Goal: Task Accomplishment & Management: Manage account settings

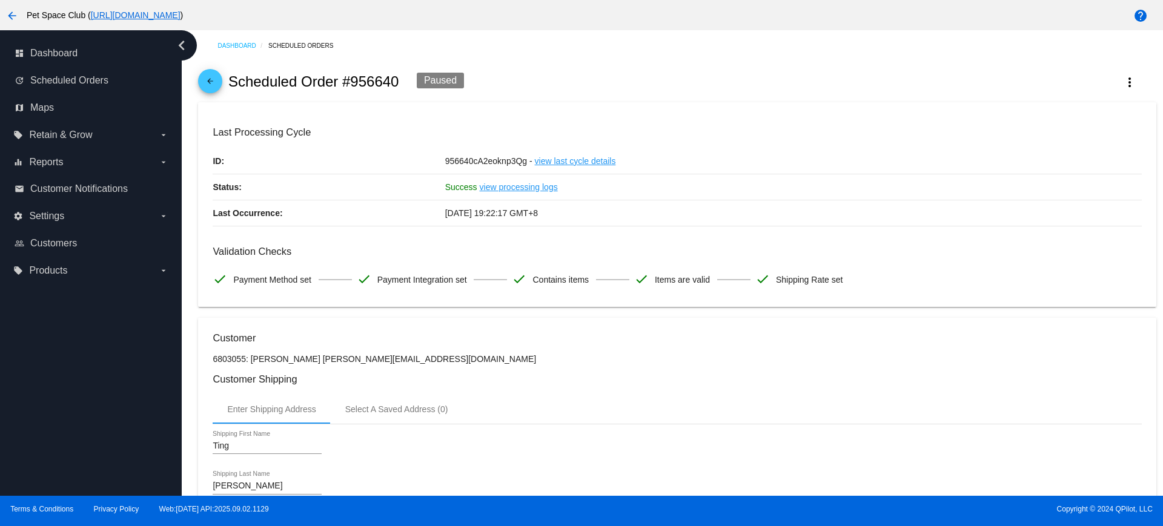
scroll to position [579, 0]
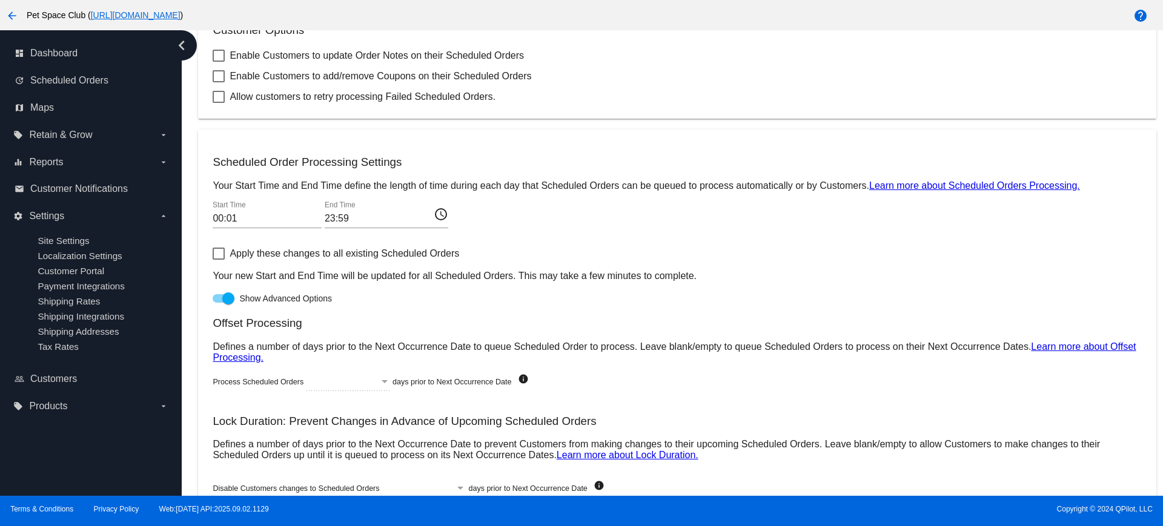
scroll to position [426, 0]
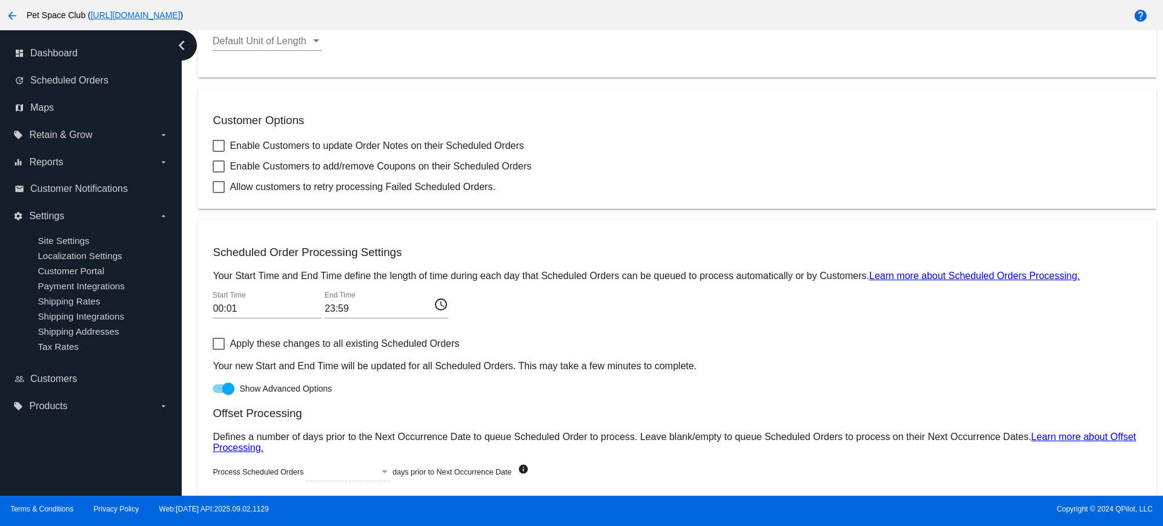
click at [437, 306] on mat-icon "access_time" at bounding box center [441, 304] width 15 height 15
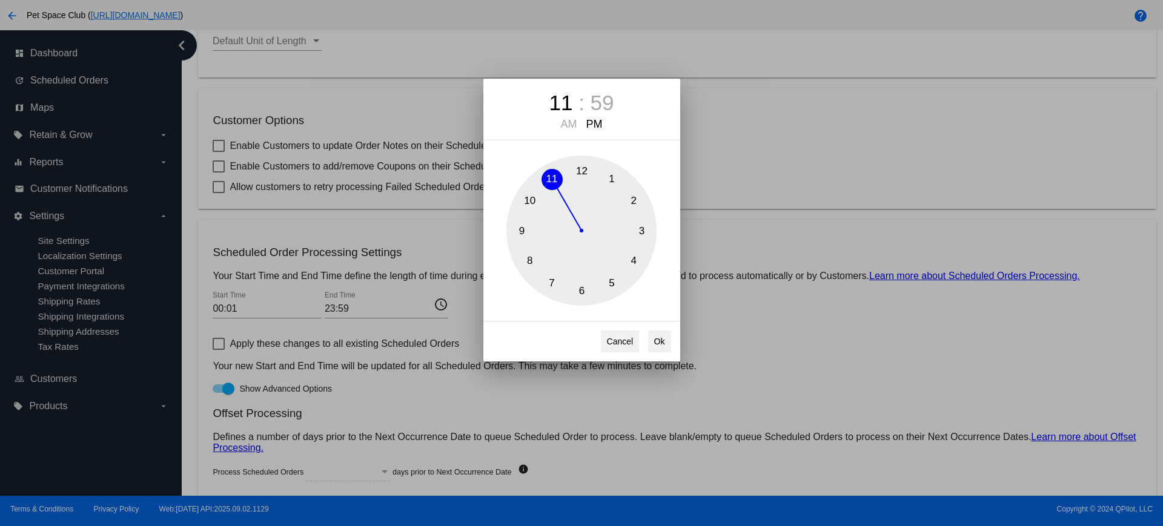
click at [806, 156] on div "11 : 59 AM PM 1 2 3 4 5 6 7 8 9 10 11 12 Cancel Ok" at bounding box center [581, 263] width 1163 height 526
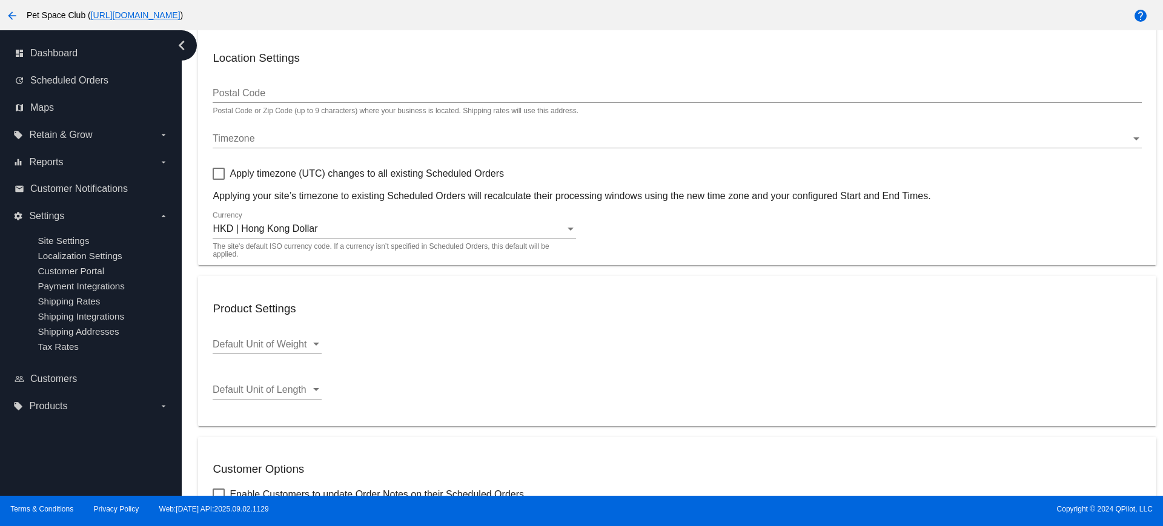
scroll to position [151, 0]
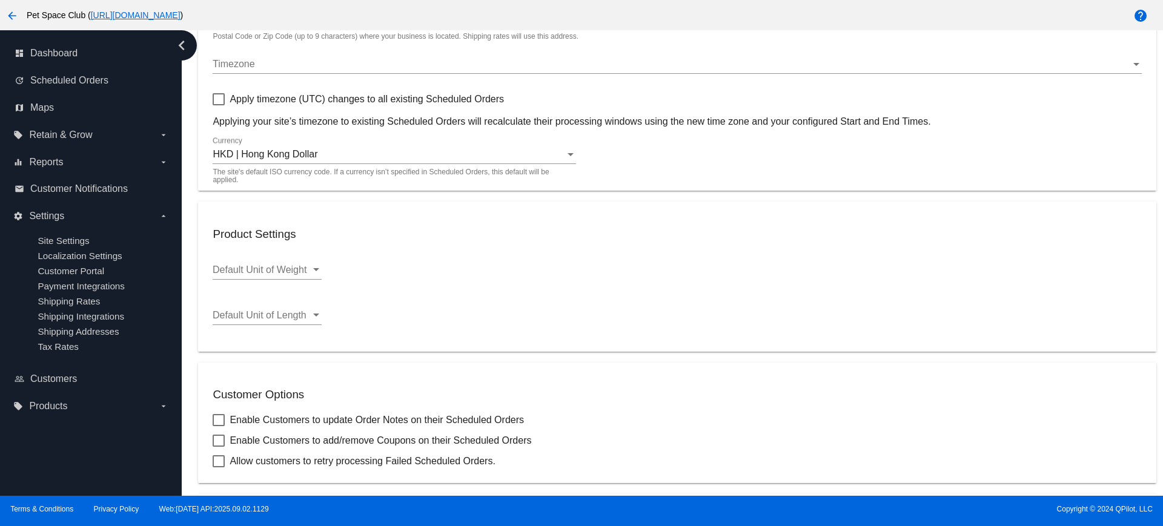
click at [1130, 62] on mat-card "Location Settings Postal Code Postal Code or Zip Code (up to 9 characters) wher…" at bounding box center [677, 71] width 958 height 240
click at [1134, 63] on div "Timezone" at bounding box center [1137, 64] width 6 height 3
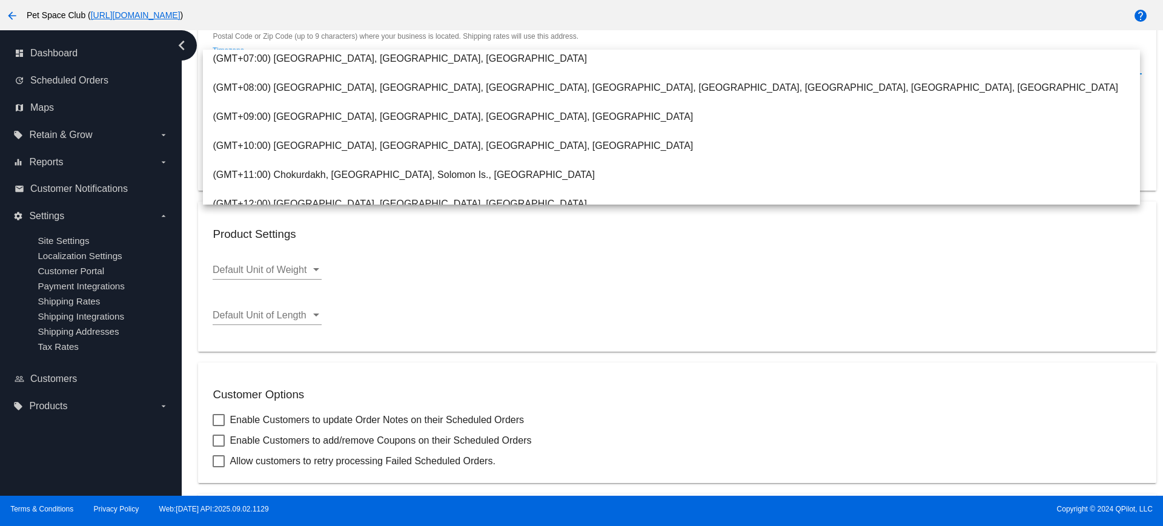
scroll to position [479, 0]
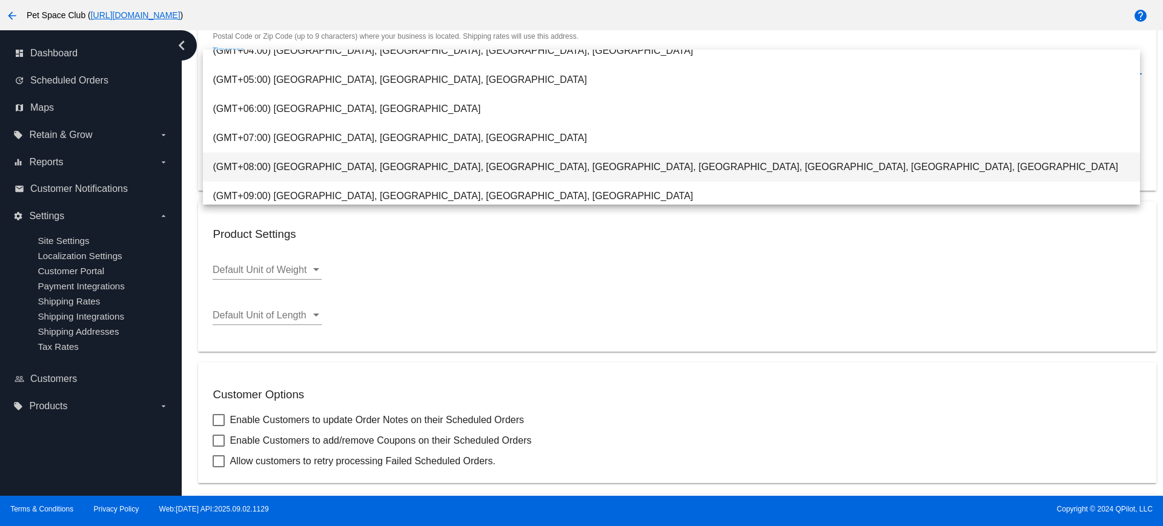
click at [368, 164] on span "(GMT+08:00) Beijing, Chongqing, Irkutsk, Kuala Lumpur, Hong Kong, Singapore, Ta…" at bounding box center [671, 167] width 917 height 29
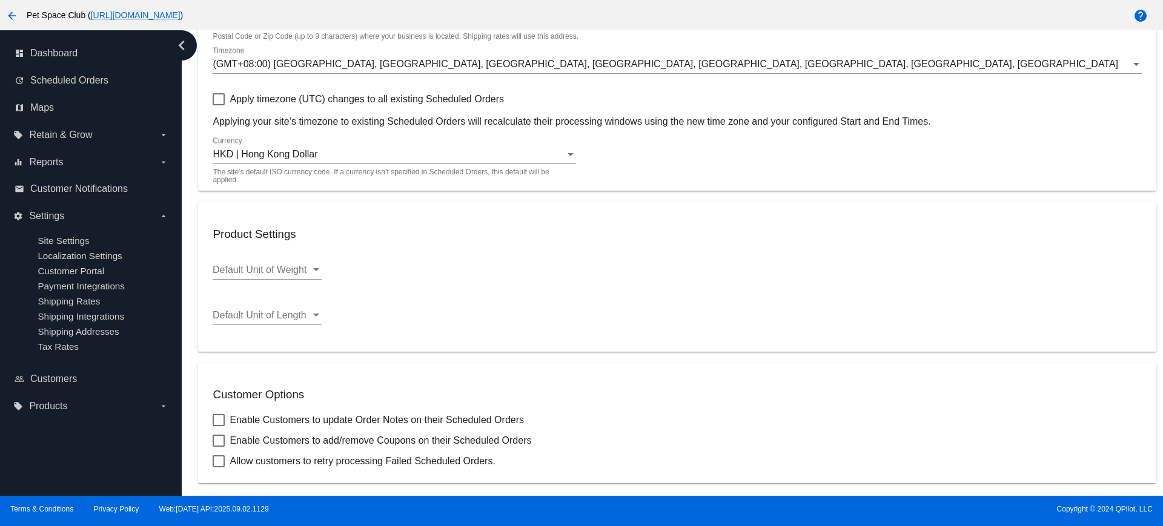
click at [738, 234] on h3 "Product Settings" at bounding box center [677, 234] width 929 height 13
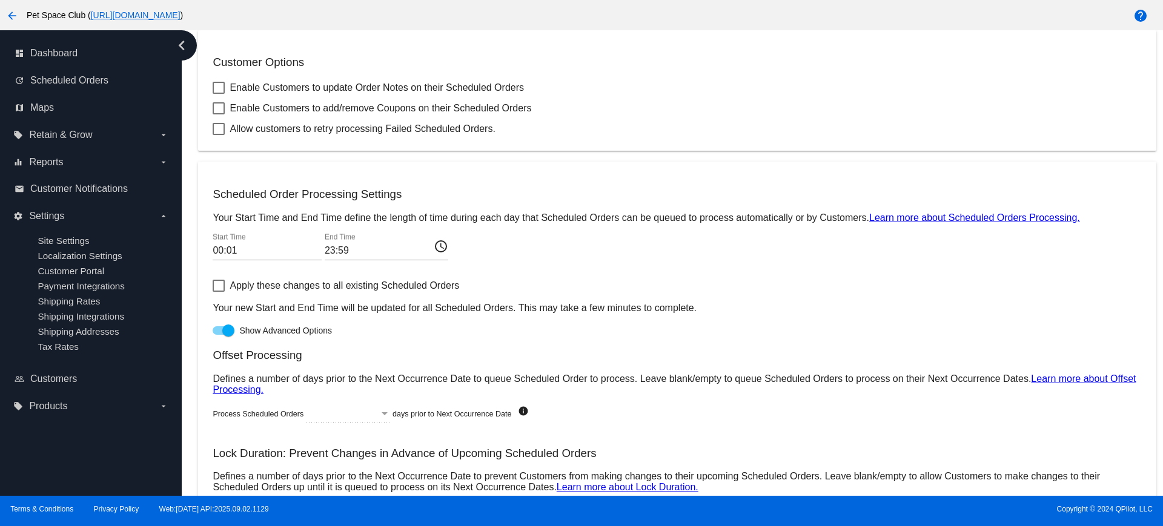
scroll to position [577, 0]
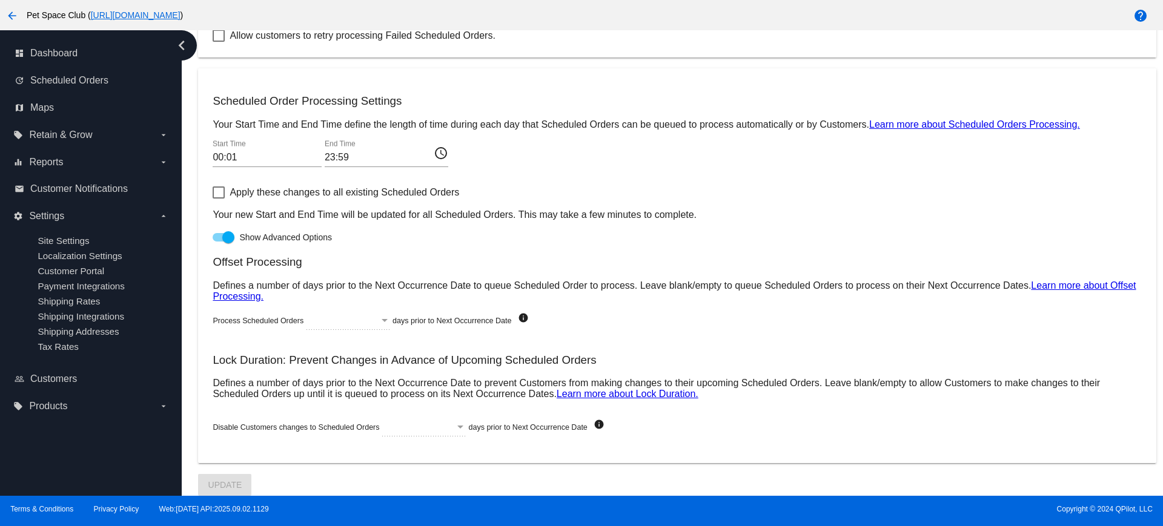
click at [221, 241] on div at bounding box center [224, 237] width 22 height 8
click at [219, 242] on input "Show Advanced Options" at bounding box center [218, 242] width 1 height 1
checkbox input "false"
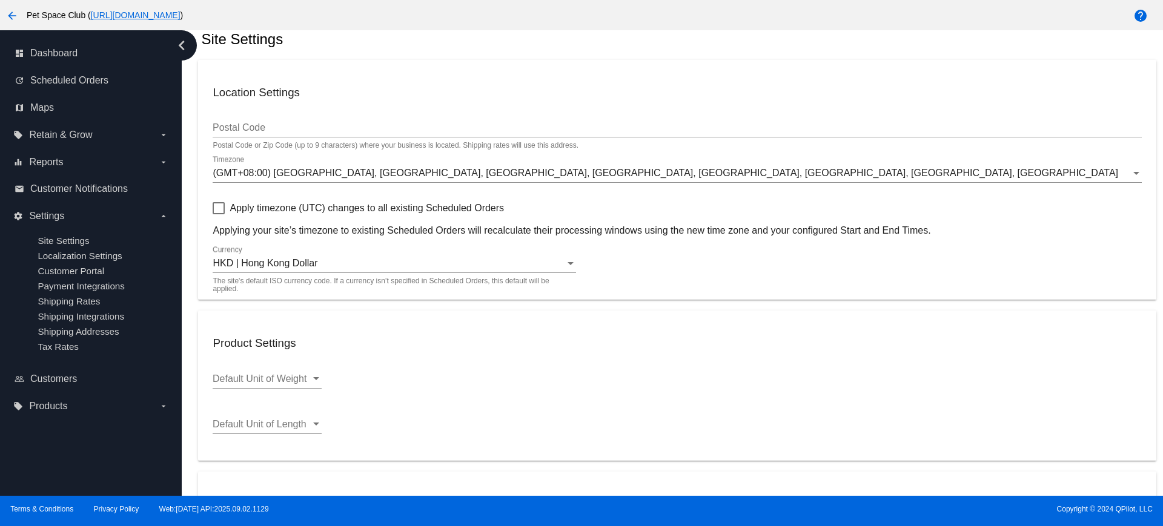
scroll to position [76, 0]
